Goal: Task Accomplishment & Management: Manage account settings

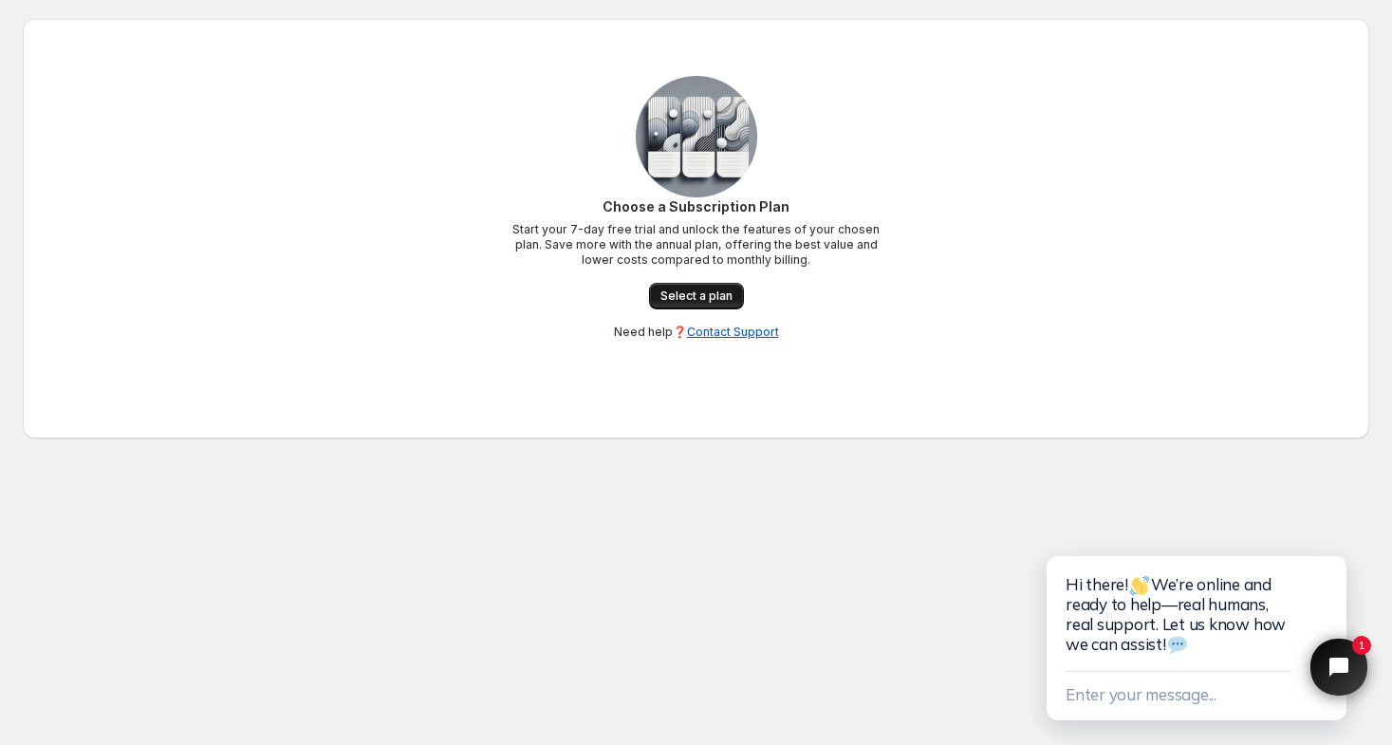
click at [705, 299] on span "Select a plan" at bounding box center [696, 295] width 72 height 15
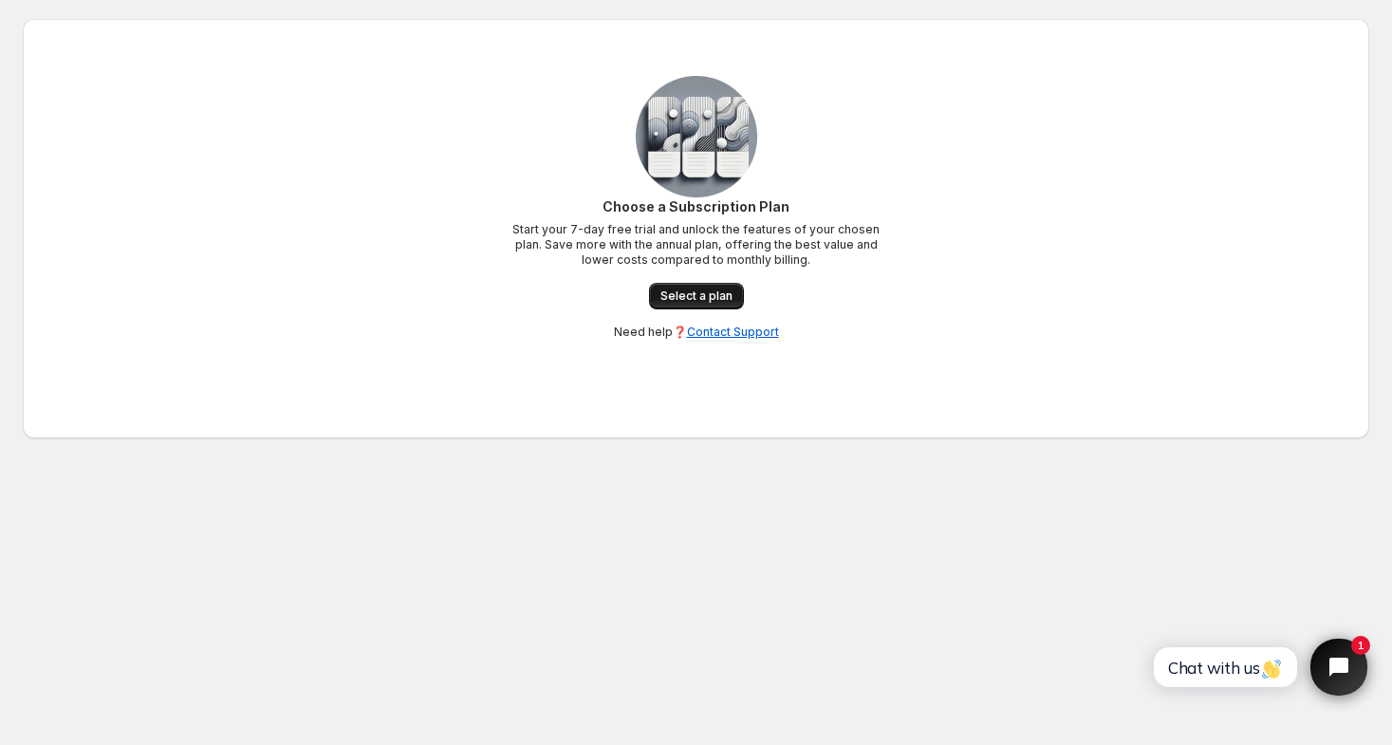
click at [687, 300] on span "Select a plan" at bounding box center [696, 295] width 72 height 15
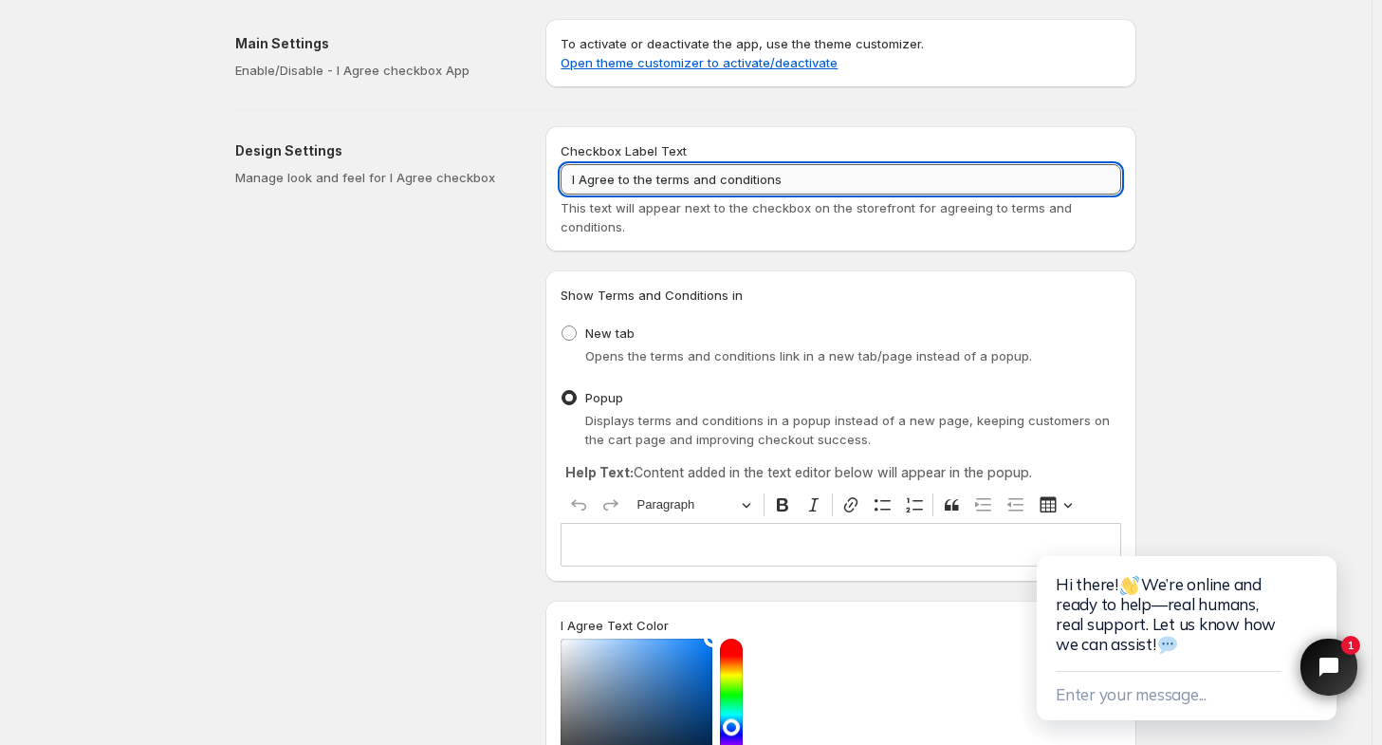
click at [835, 179] on input "I Agree to the terms and conditions" at bounding box center [841, 179] width 561 height 30
paste input "By entering my information and clicking the button below, I agree to the Privac…"
drag, startPoint x: 1054, startPoint y: 180, endPoint x: 474, endPoint y: 223, distance: 581.3
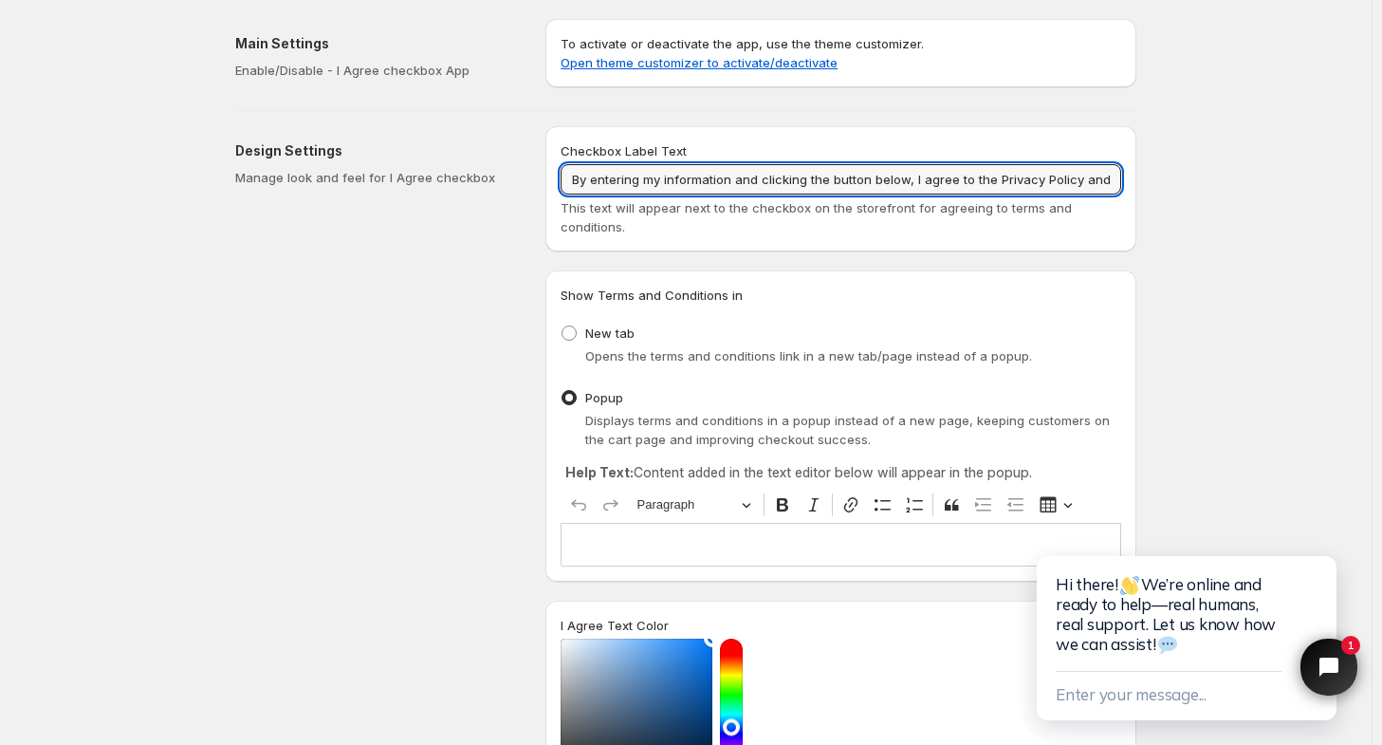
click at [474, 223] on div "Design Settings Manage look and feel for I Agree checkbox Checkbox Label Text B…" at bounding box center [678, 610] width 917 height 998
type input "By entering my information and clicking the button below, I agree to the Privac…"
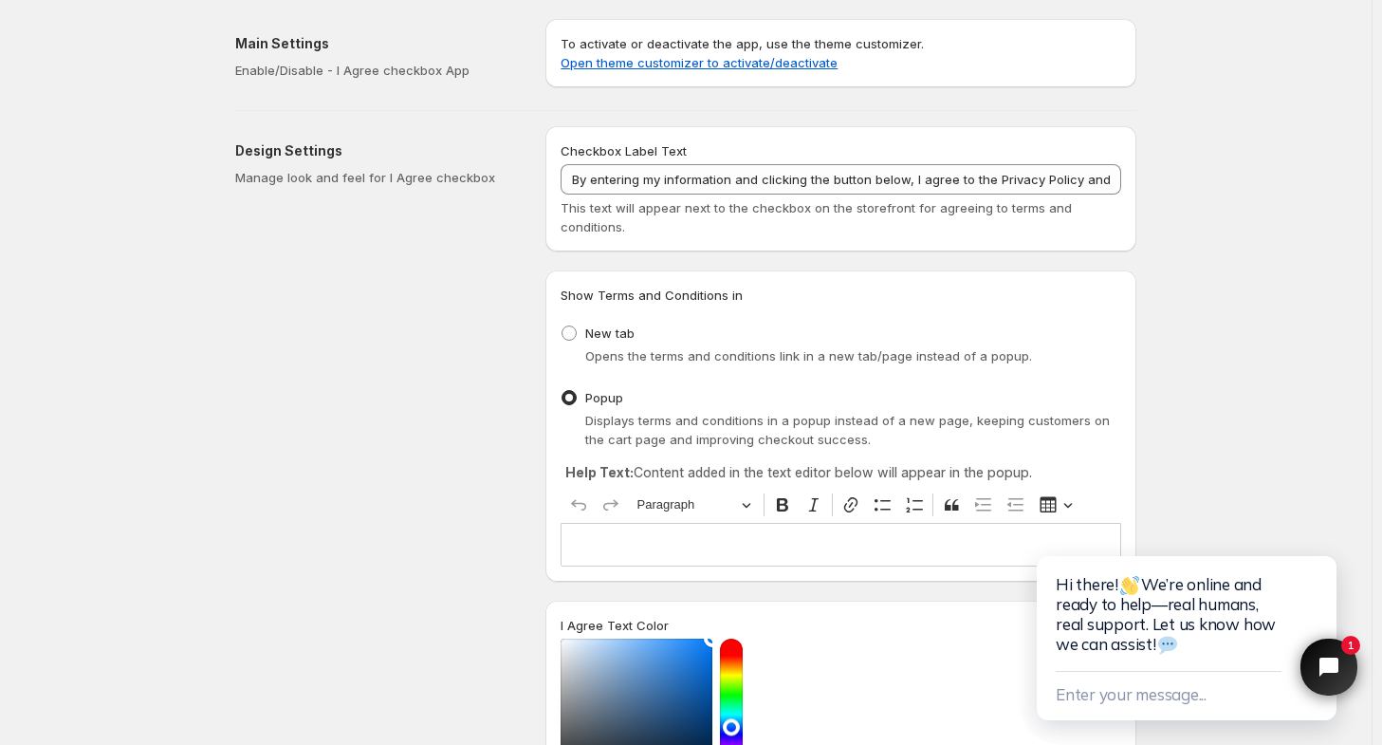
click at [1029, 368] on div "New tab Opens the terms and conditions link in a new tab/page instead of a popu…" at bounding box center [841, 344] width 561 height 49
click at [612, 325] on span "New tab" at bounding box center [609, 332] width 49 height 15
click at [563, 325] on input "New tab" at bounding box center [562, 325] width 1 height 1
radio input "true"
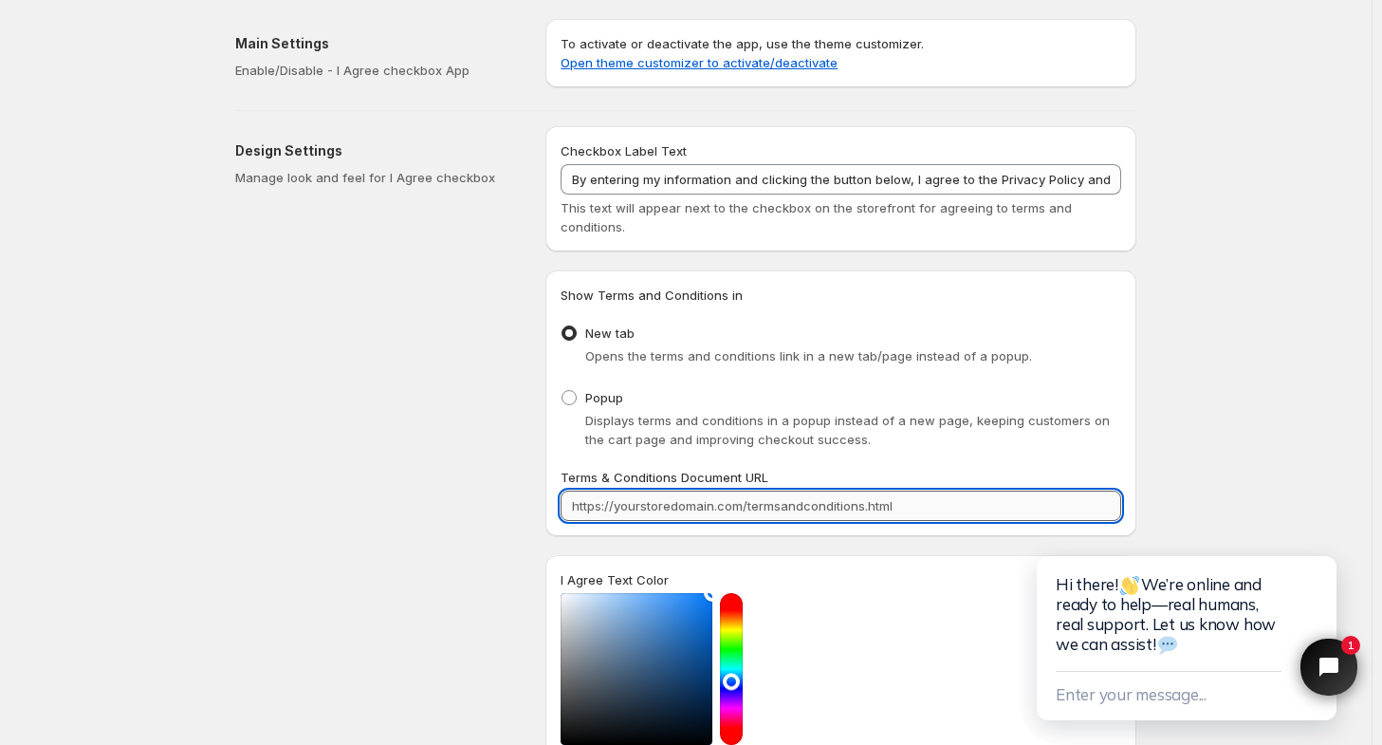
click at [797, 499] on input "Terms & Conditions Document URL" at bounding box center [841, 506] width 561 height 30
drag, startPoint x: 926, startPoint y: 501, endPoint x: 467, endPoint y: 510, distance: 459.3
click at [467, 510] on div "Design Settings Manage look and feel for I Agree checkbox Checkbox Label Text B…" at bounding box center [678, 587] width 917 height 953
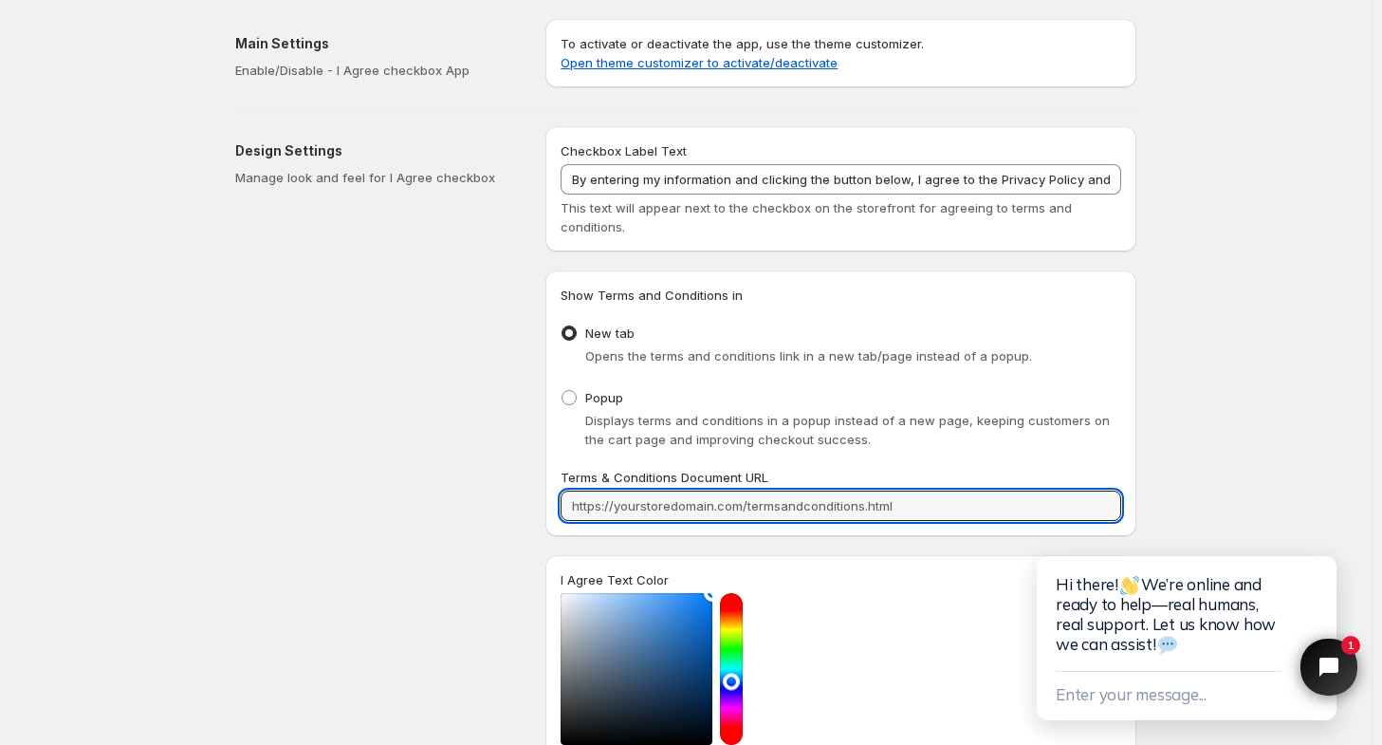
paste input "https://www.usmoneyreserve.com/privacy-policy/"
type input "https://www.usmoneyreserve.com/privacy-policy/"
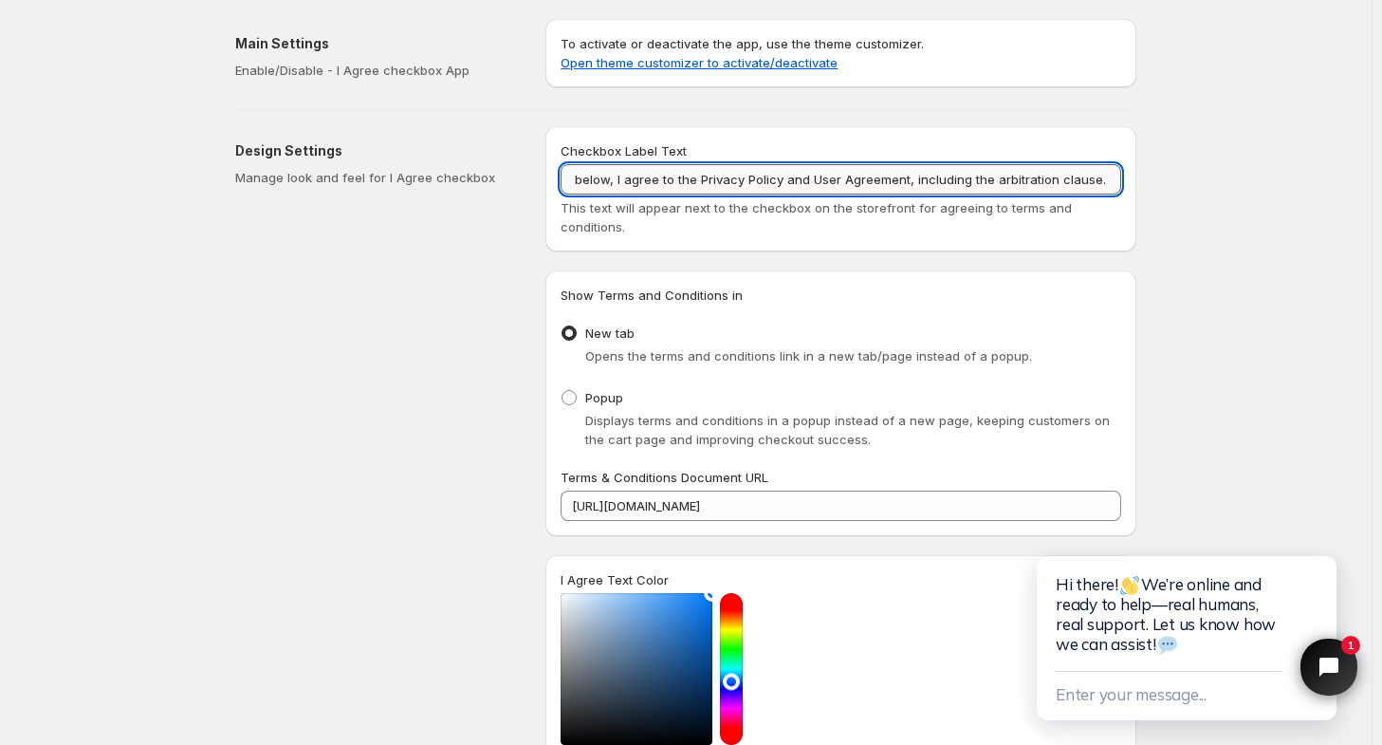
click at [808, 180] on input "By entering my information and clicking the button below, I agree to the Privac…" at bounding box center [841, 179] width 561 height 30
click at [980, 181] on input "By entering my information and clicking the button below, I agree to the Privac…" at bounding box center [841, 179] width 561 height 30
click at [878, 183] on input "By entering my information and clicking the button below, I agree to the Privac…" at bounding box center [841, 179] width 561 height 30
drag, startPoint x: 1014, startPoint y: 185, endPoint x: 1133, endPoint y: 177, distance: 118.9
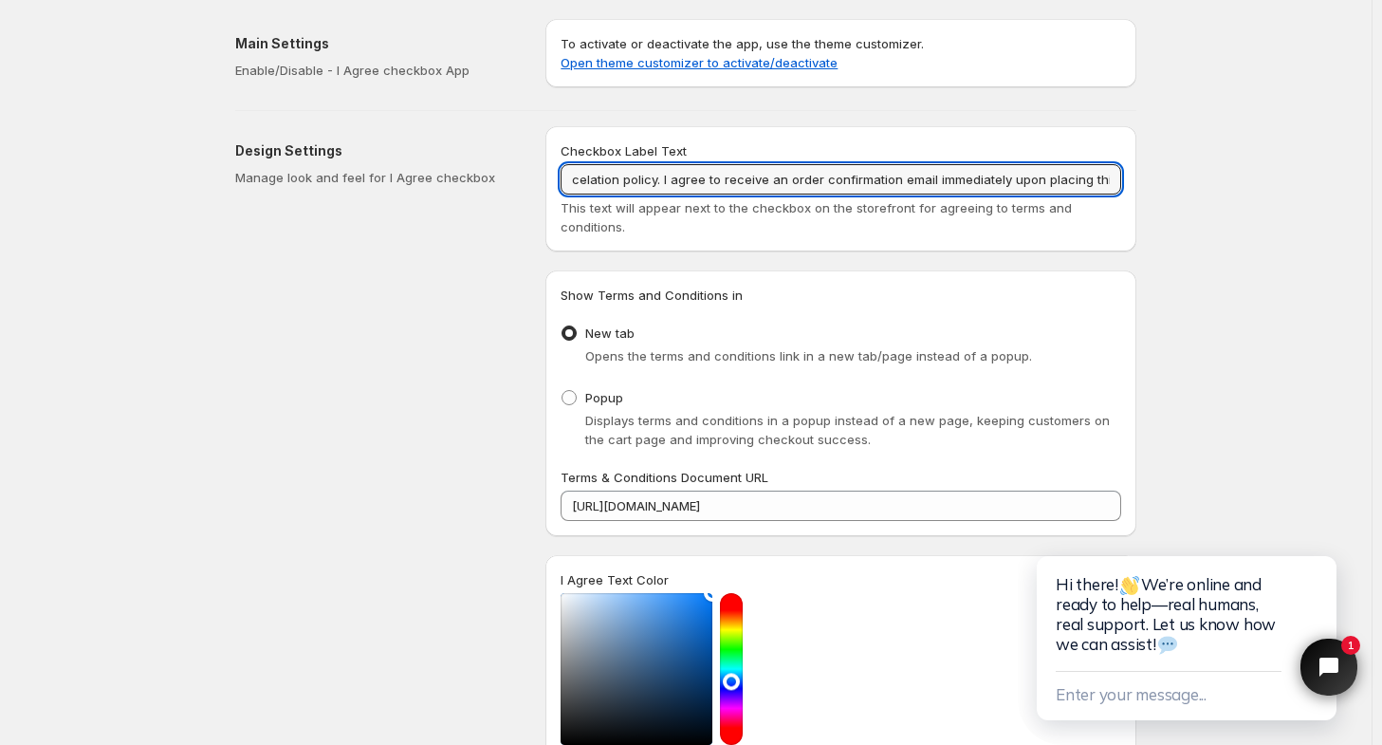
click at [1136, 177] on div "Checkbox Label Text By entering my information and clicking the button below, I…" at bounding box center [841, 188] width 591 height 125
click at [686, 187] on input "By entering my information and clicking the button below, I agree to the Privac…" at bounding box center [841, 179] width 561 height 30
click at [696, 178] on input "By entering my information and clicking the button below, I agree to the Privac…" at bounding box center [841, 179] width 561 height 30
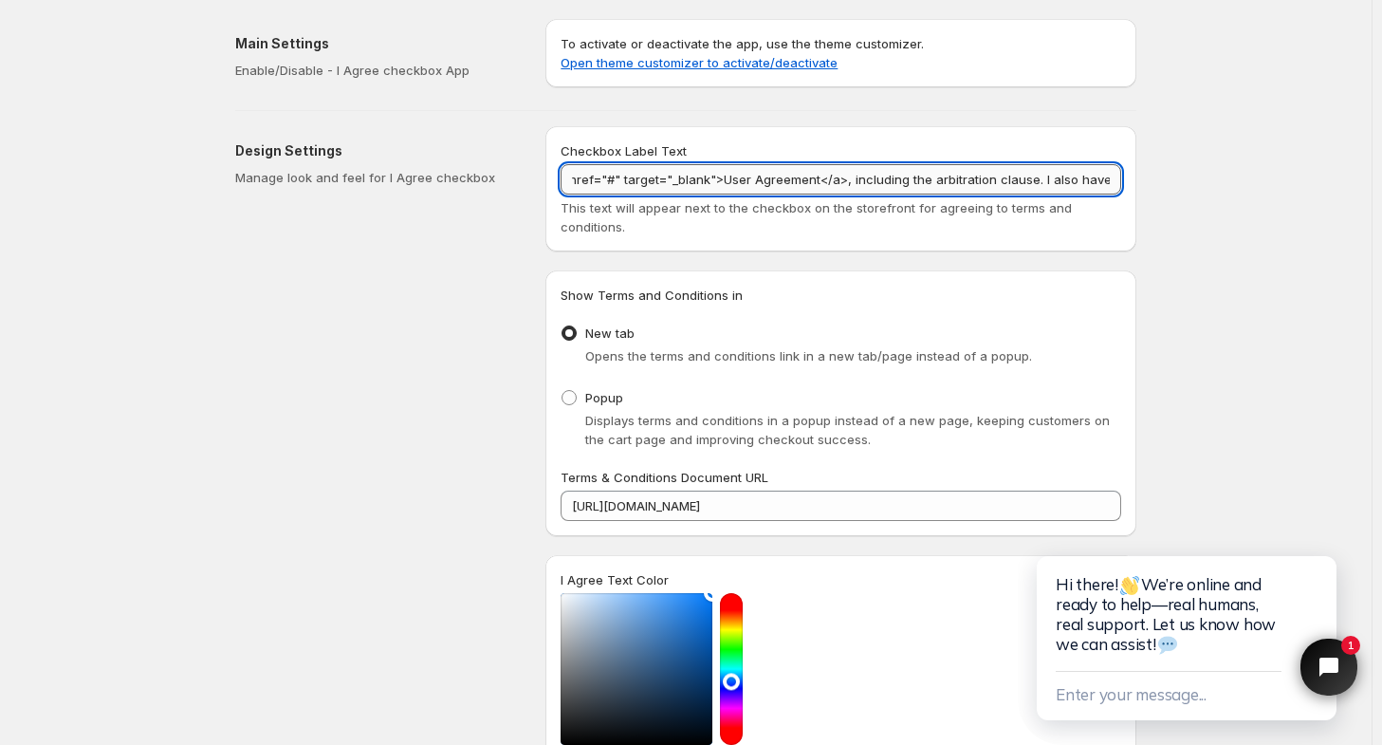
drag, startPoint x: 1048, startPoint y: 180, endPoint x: 1030, endPoint y: 176, distance: 17.7
click at [1030, 176] on input "By entering my information and clicking the button below, I agree to the Privac…" at bounding box center [841, 179] width 561 height 30
click at [654, 173] on input "By entering my information and clicking the button below, I agree to the Privac…" at bounding box center [841, 179] width 561 height 30
click at [602, 182] on input "By entering my information and clicking the button below, I agree to the Privac…" at bounding box center [841, 179] width 561 height 30
paste input "https://www.usmoneyreserve.com/user-agreement/"
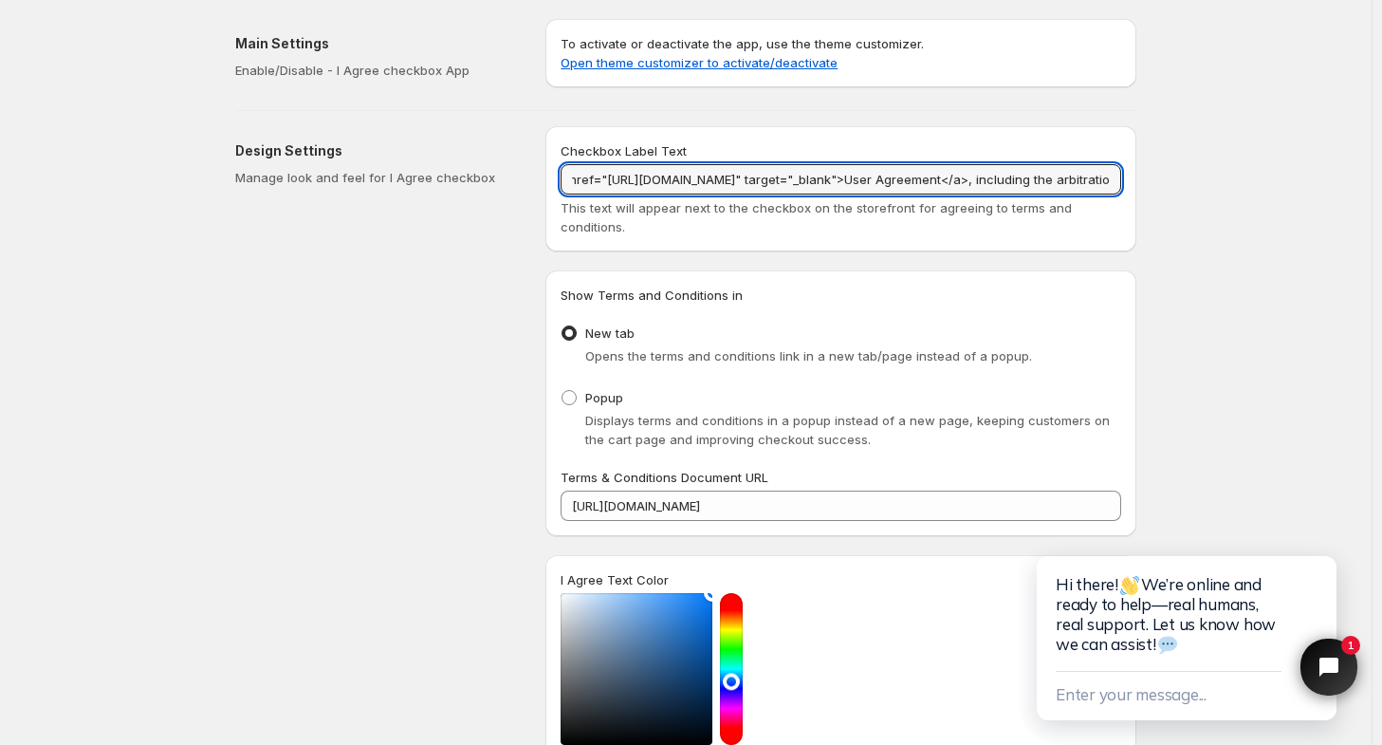
type input "By entering my information and clicking the button below, I agree to the Privac…"
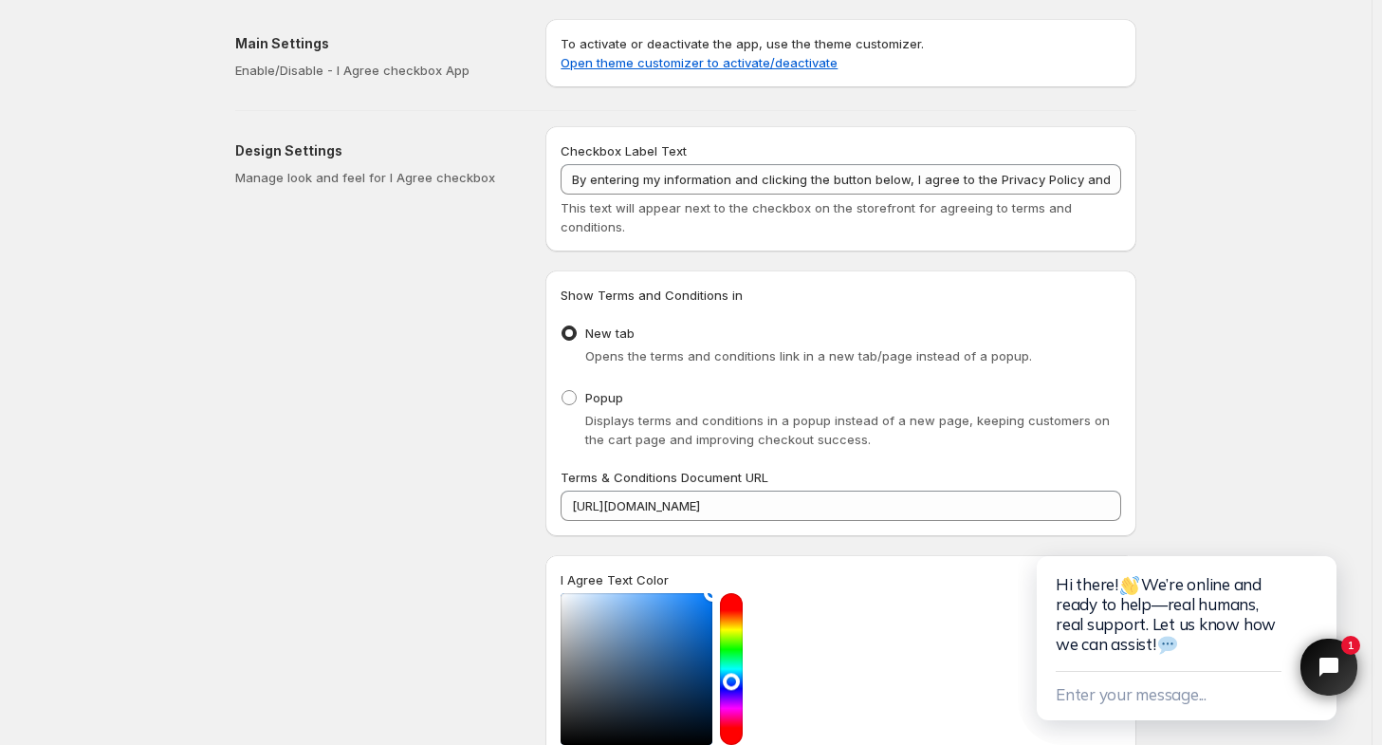
click at [1246, 396] on div "Save Discard Main Settings Enable/Disable - I Agree checkbox App To activate or…" at bounding box center [686, 665] width 1372 height 1330
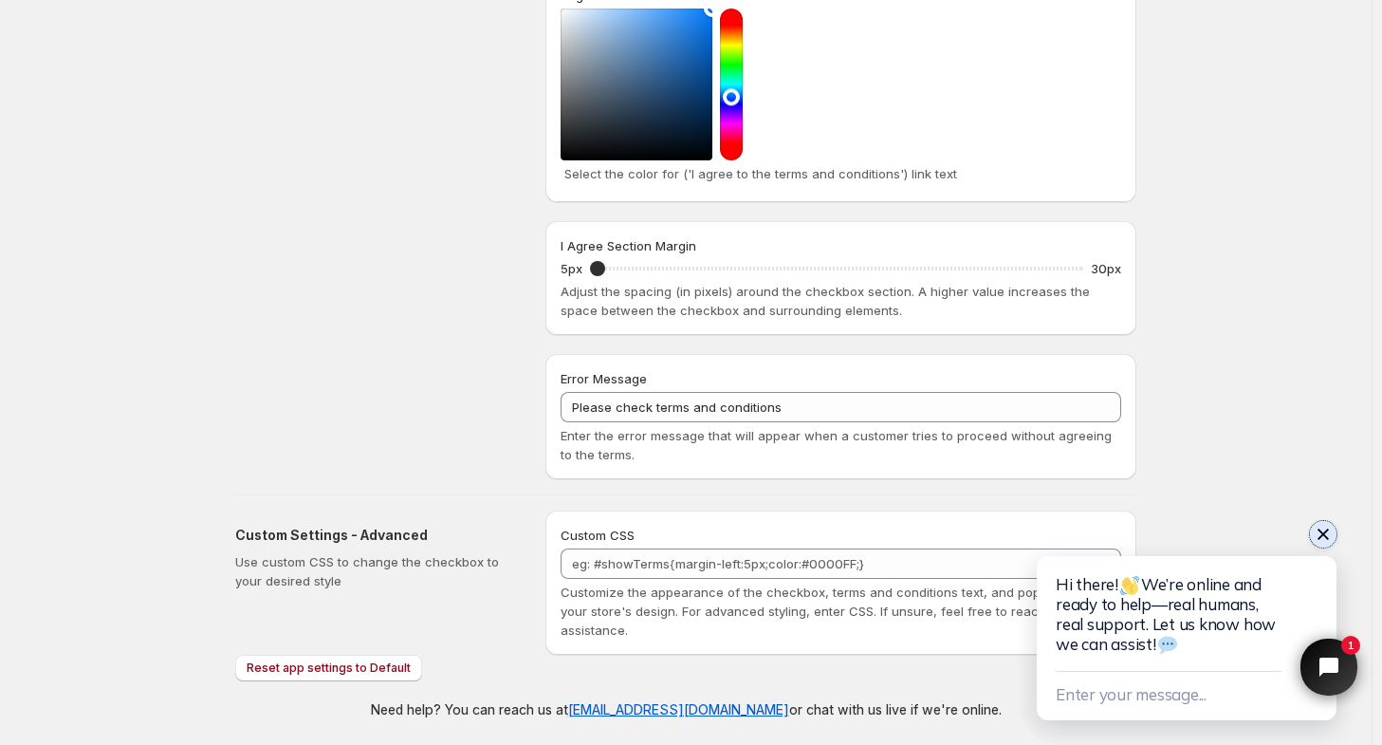
click at [1325, 530] on icon "Close chat widget" at bounding box center [1323, 534] width 11 height 11
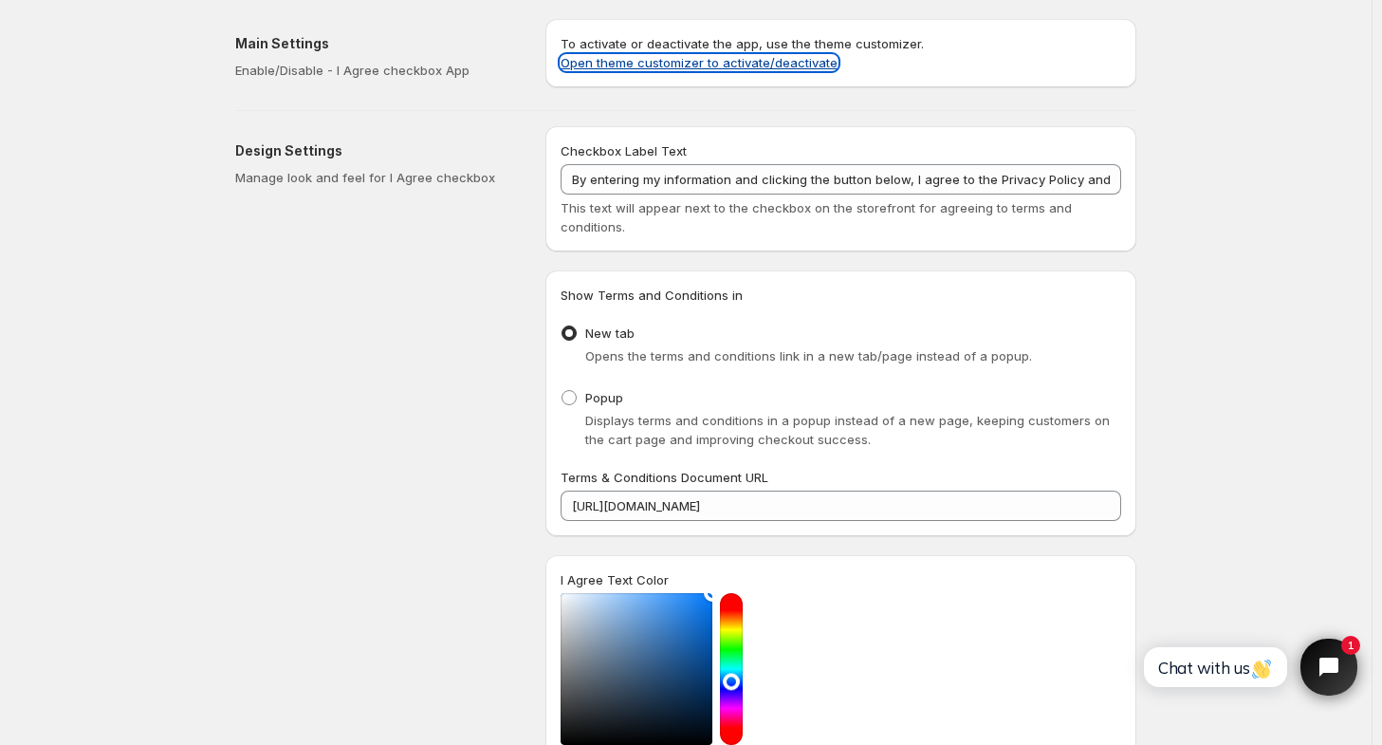
click at [708, 64] on link "Open theme customizer to activate/deactivate" at bounding box center [699, 62] width 277 height 15
click at [415, 419] on div "Design Settings Manage look and feel for I Agree checkbox" at bounding box center [382, 594] width 295 height 937
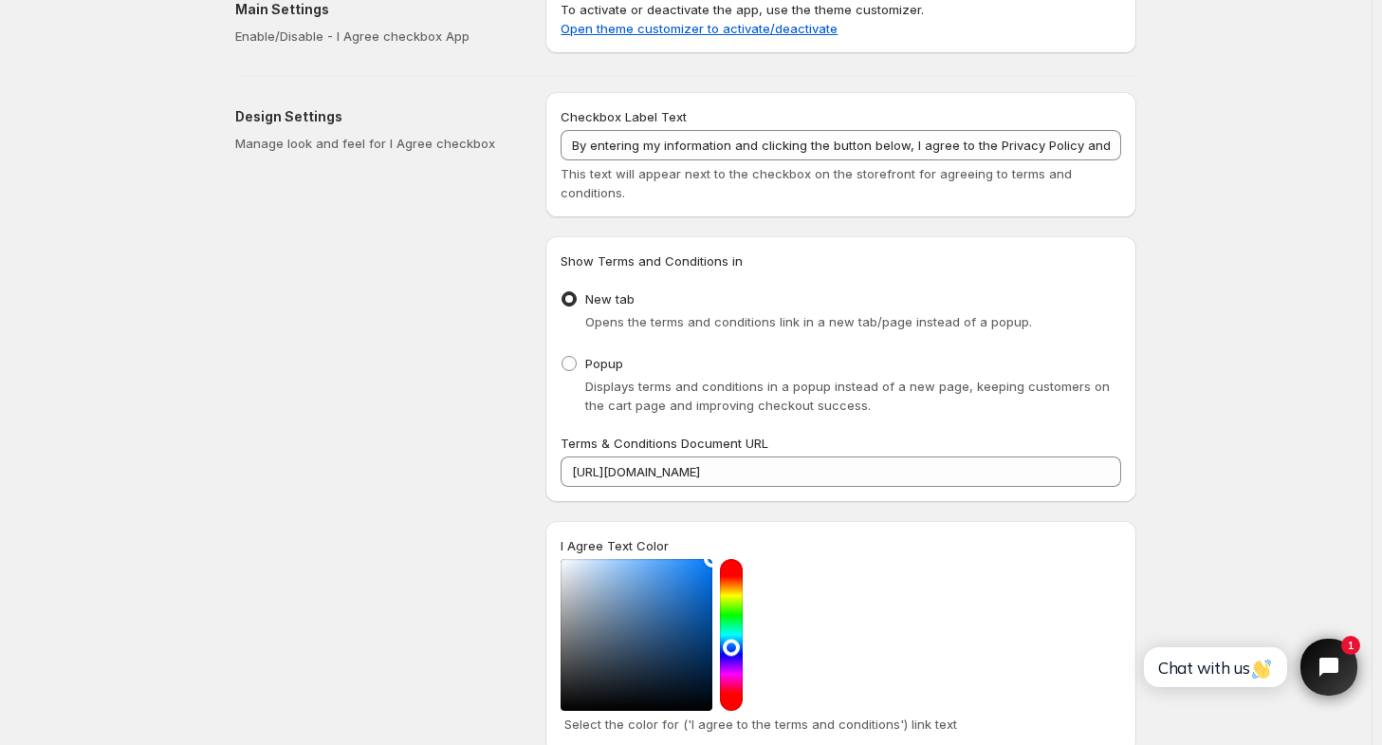
scroll to position [29, 0]
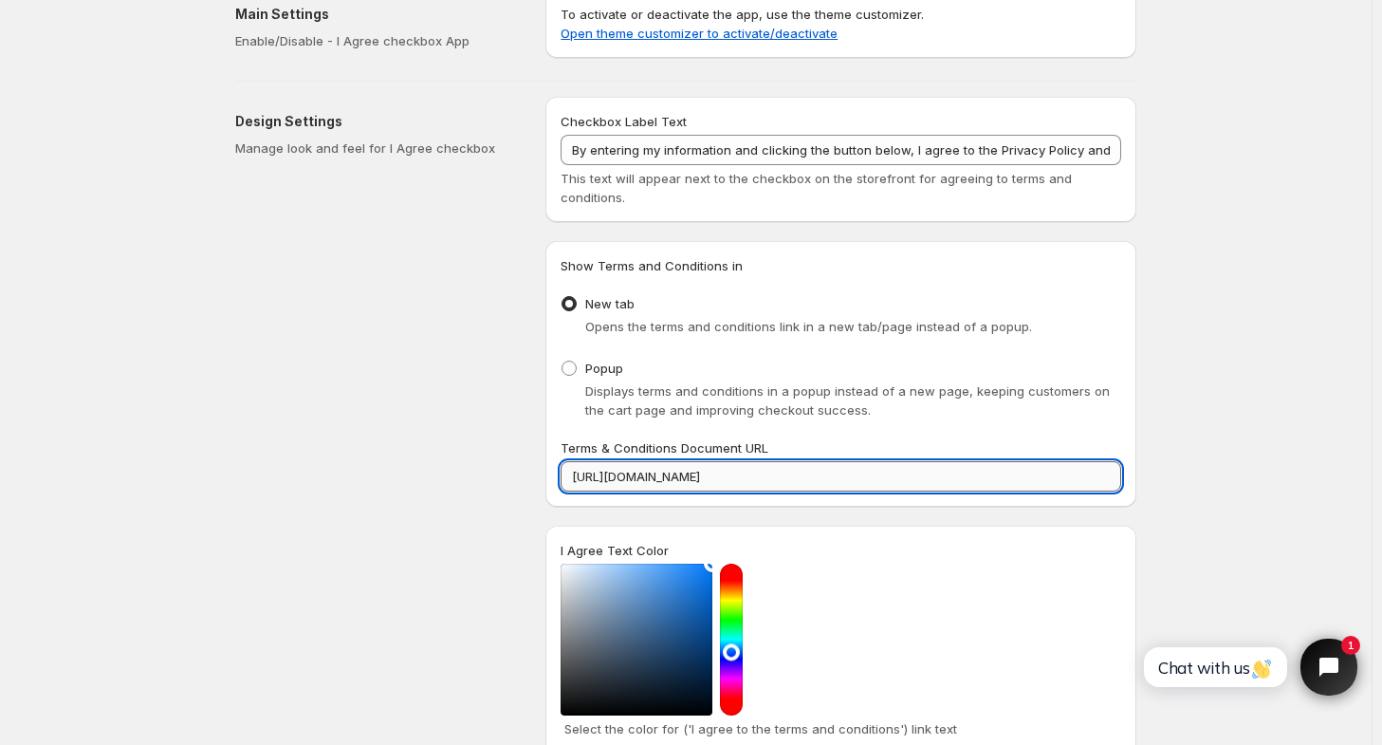
click at [774, 483] on input "https://www.usmoneyreserve.com/privacy-policy/" at bounding box center [841, 476] width 561 height 30
type input "https://www.usmoneyreserve.com/privacy-policy/"
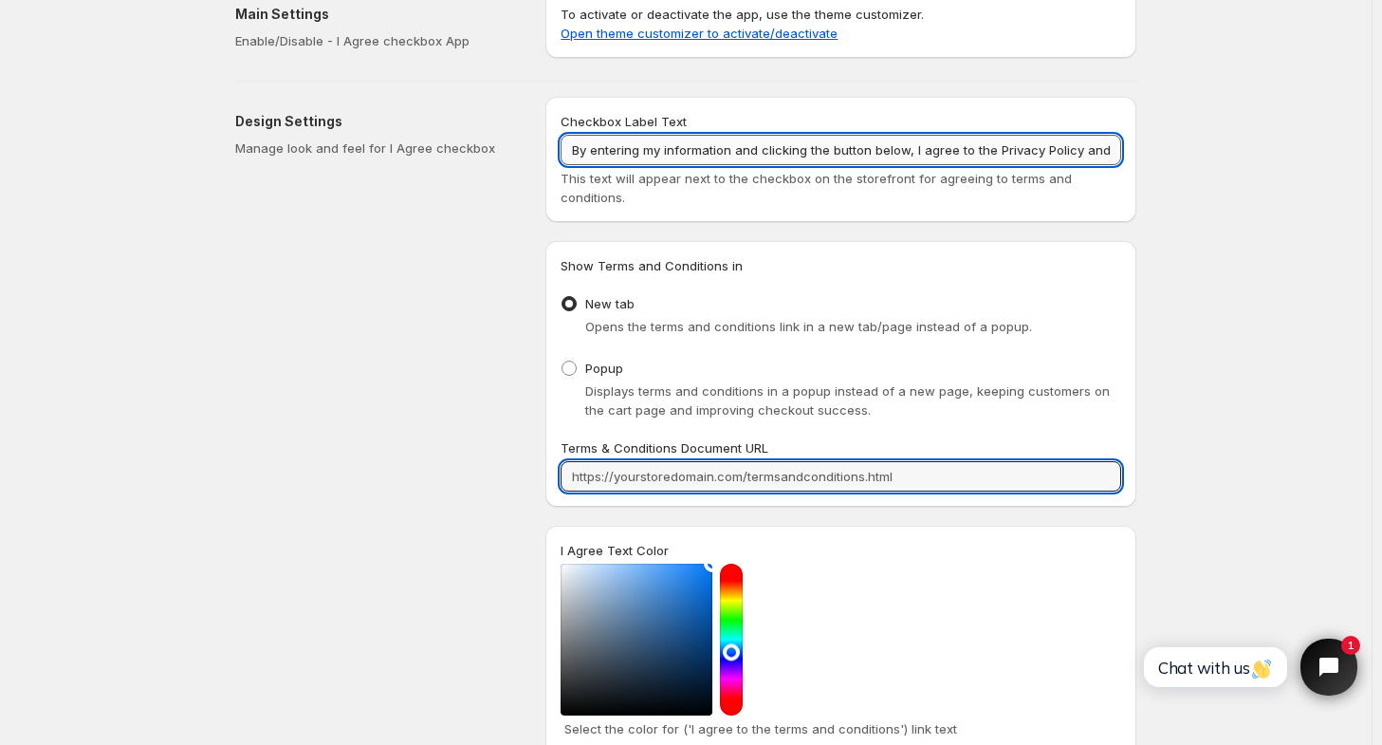
click at [997, 153] on input "By entering my information and clicking the button below, I agree to the Privac…" at bounding box center [841, 150] width 561 height 30
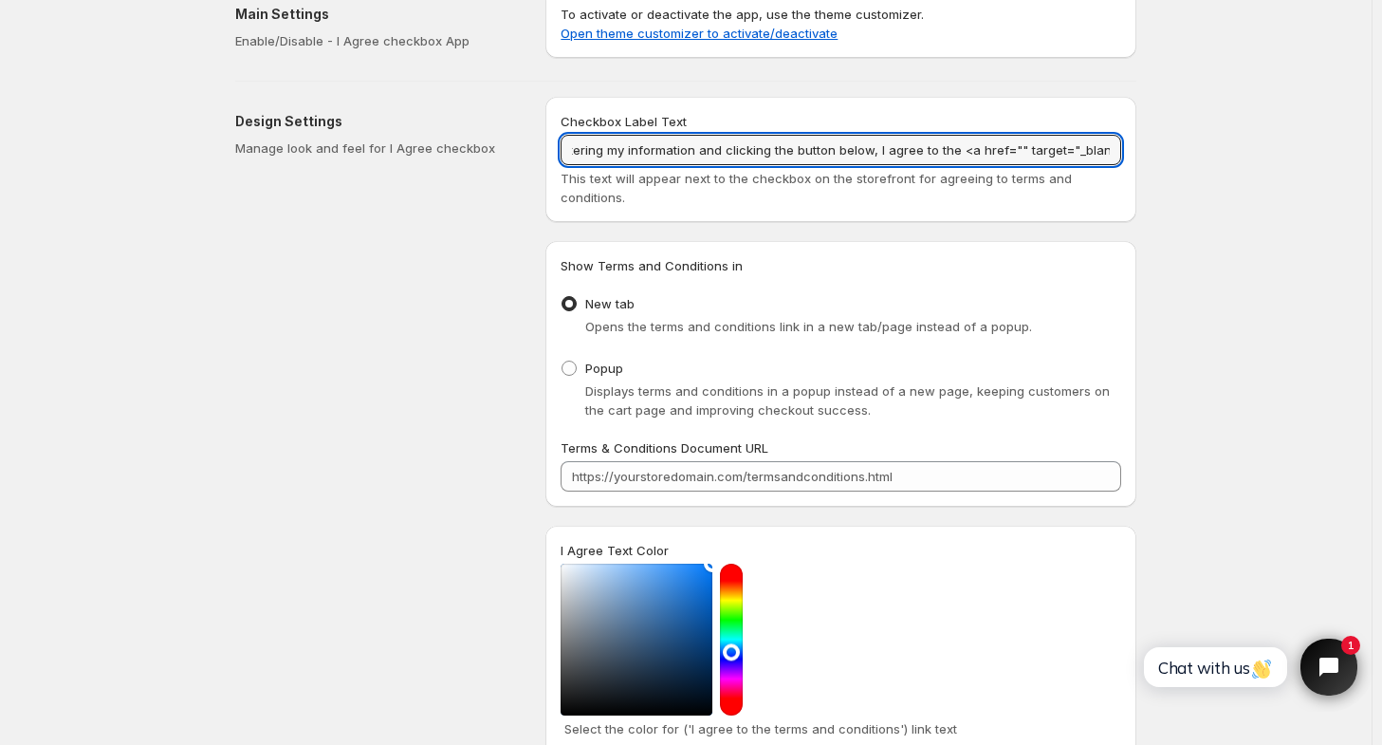
scroll to position [0, 42]
click at [1011, 150] on input "By entering my information and clicking the button below, I agree to the <a hre…" at bounding box center [841, 150] width 561 height 30
paste input "https://www.usmoneyreserve.com/privacy-policy/"
type input "By entering my information and clicking the button below, I agree to the <a hre…"
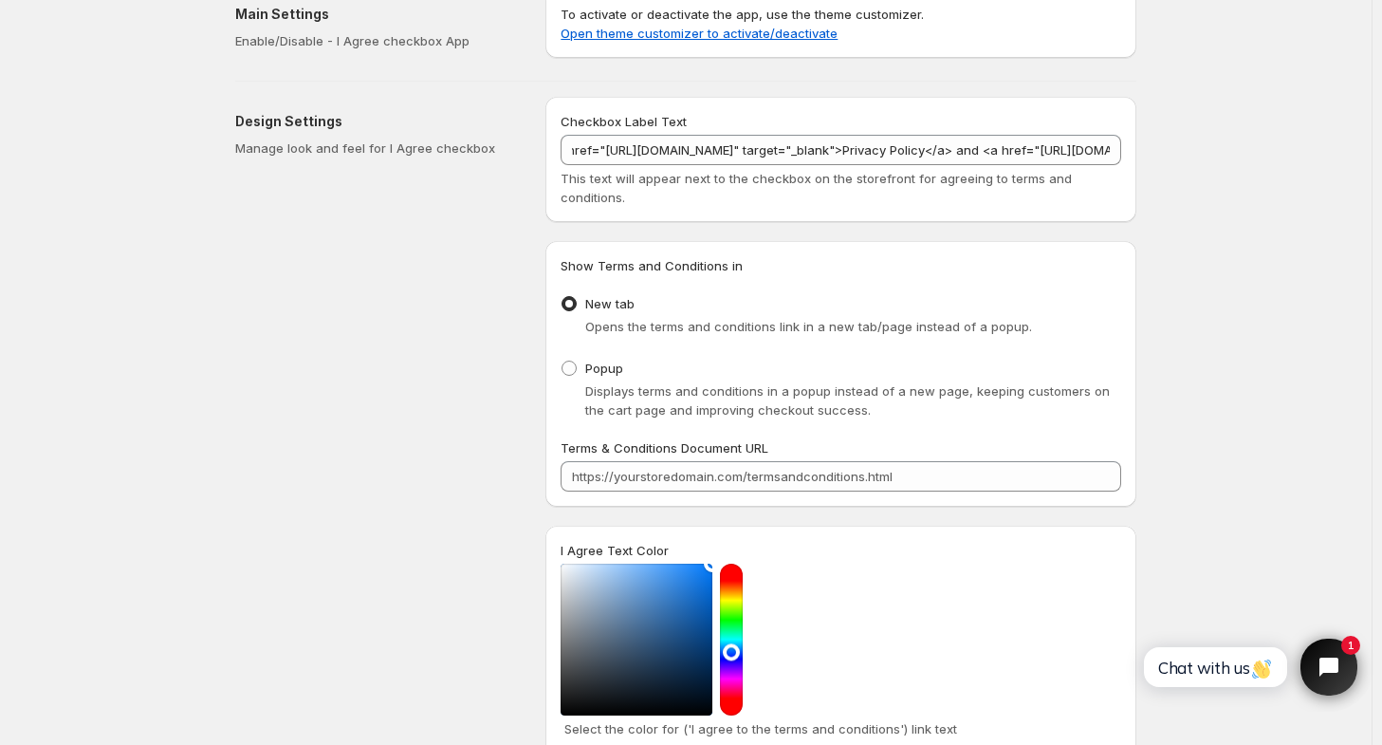
scroll to position [0, 0]
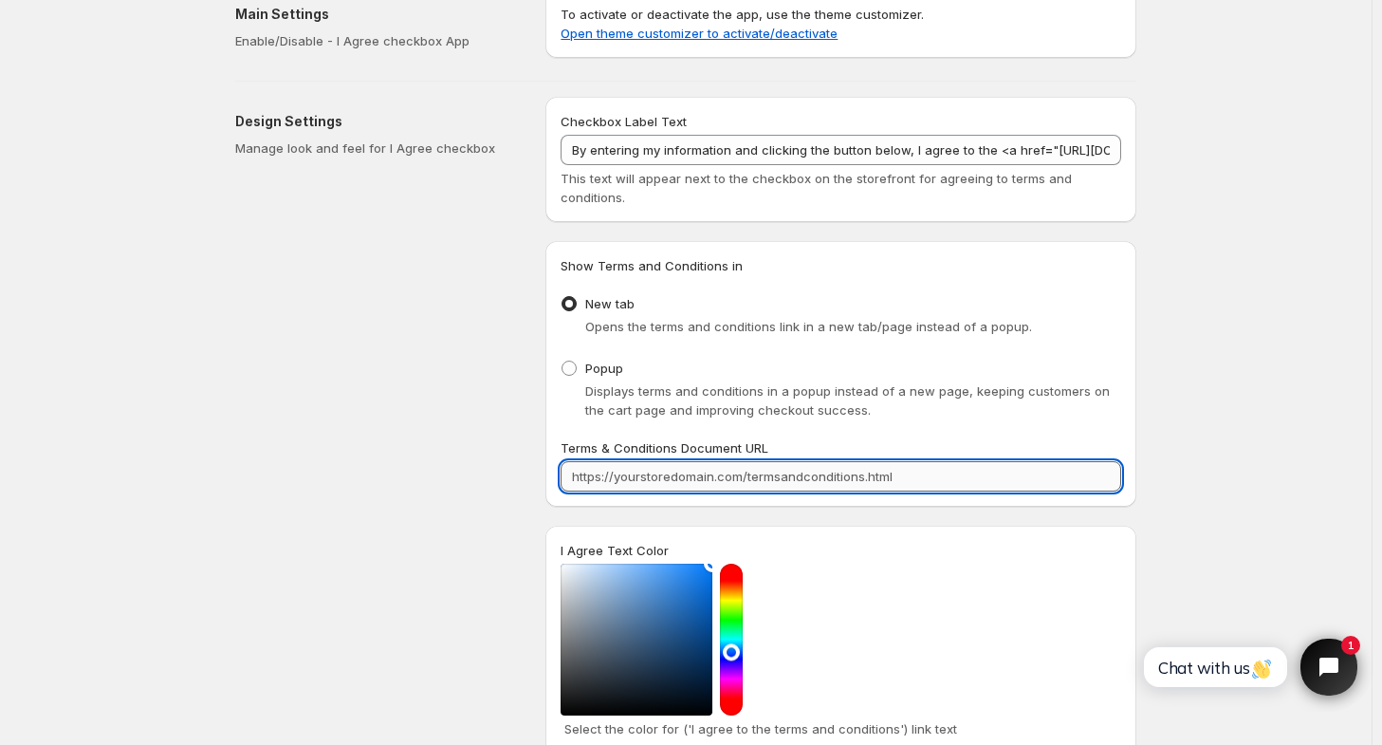
click at [934, 470] on input "Terms & Conditions Document URL" at bounding box center [841, 476] width 561 height 30
click at [1175, 54] on div "Save Discard Main Settings Enable/Disable - I Agree checkbox App To activate or…" at bounding box center [686, 636] width 1372 height 1330
